Goal: Information Seeking & Learning: Learn about a topic

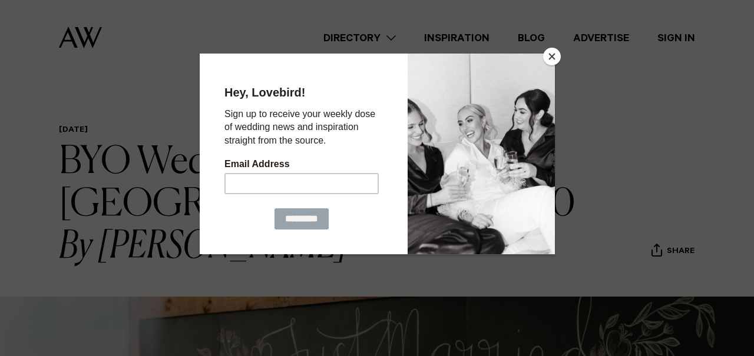
click at [548, 53] on button "Close" at bounding box center [552, 57] width 18 height 18
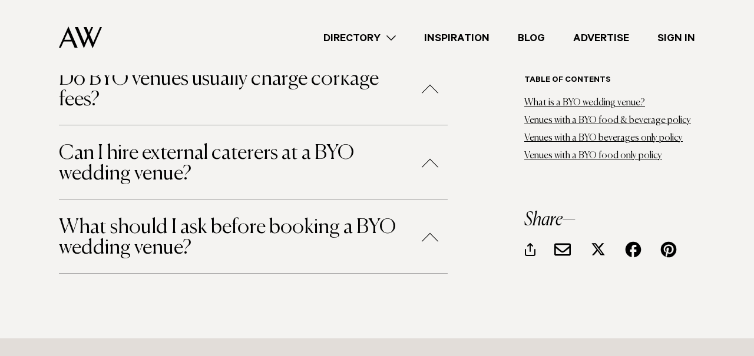
scroll to position [6797, 0]
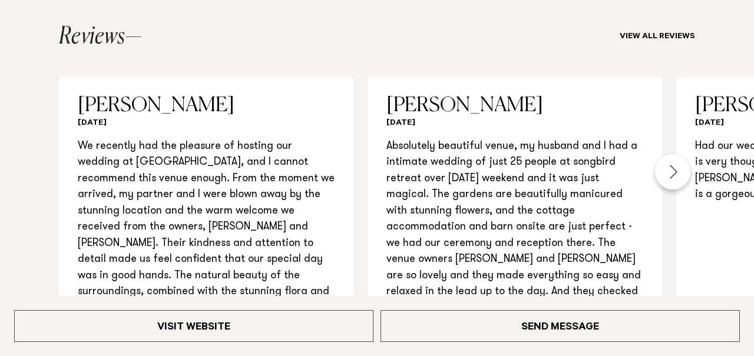
scroll to position [1259, 0]
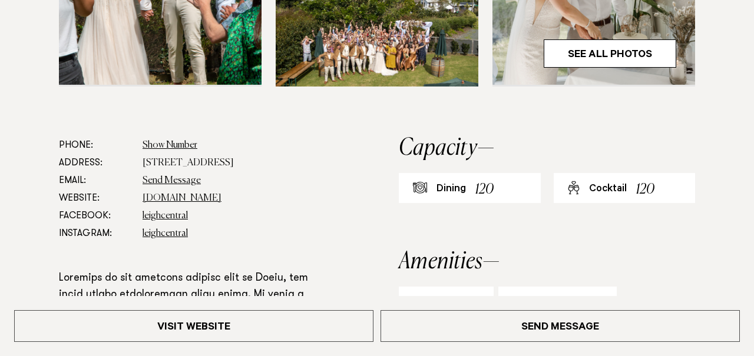
scroll to position [615, 0]
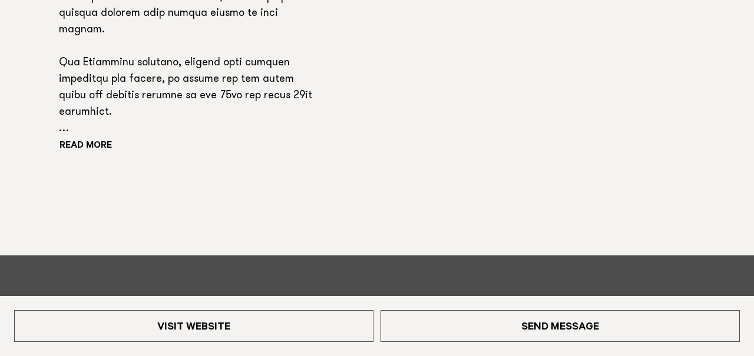
scroll to position [1031, 0]
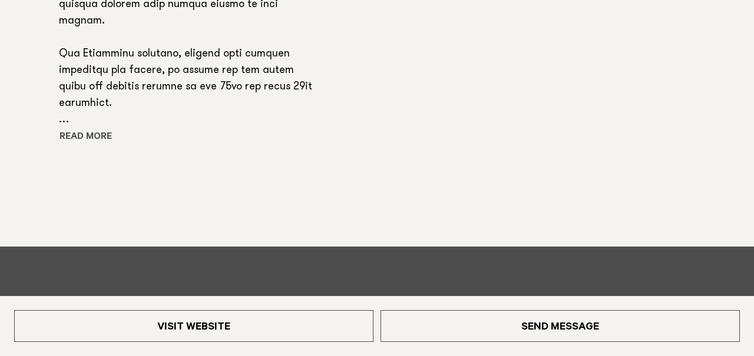
click at [101, 133] on button "Read more" at bounding box center [112, 138] width 106 height 18
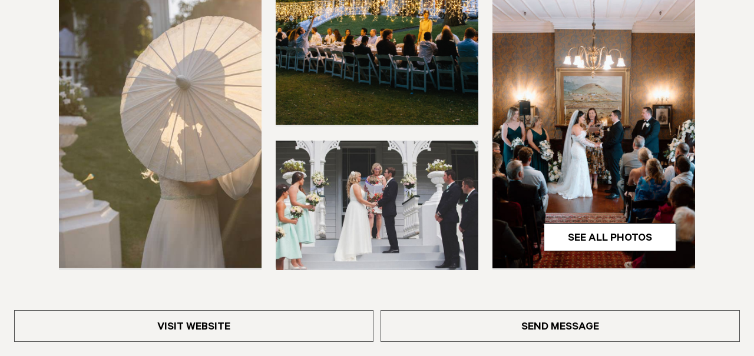
scroll to position [363, 0]
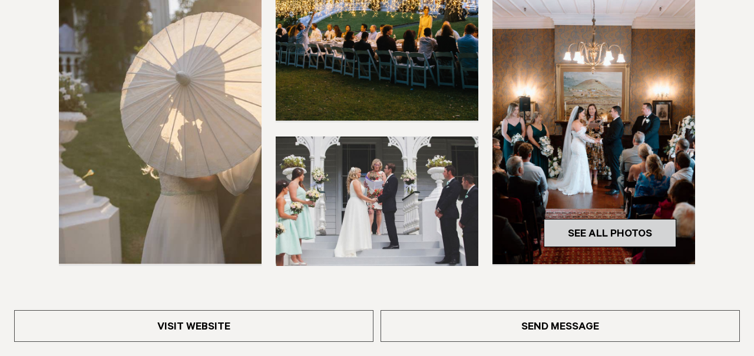
click at [582, 236] on link "See All Photos" at bounding box center [610, 233] width 133 height 28
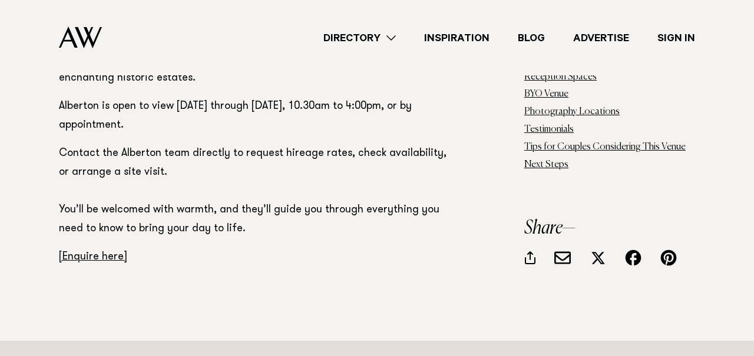
scroll to position [4727, 0]
